Goal: Register for event/course

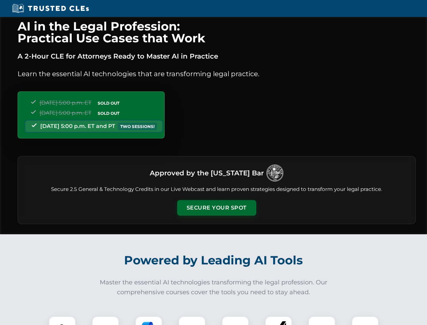
click at [216, 208] on button "Secure Your Spot" at bounding box center [216, 208] width 79 height 16
click at [62, 320] on img at bounding box center [62, 330] width 20 height 20
